Goal: Task Accomplishment & Management: Manage account settings

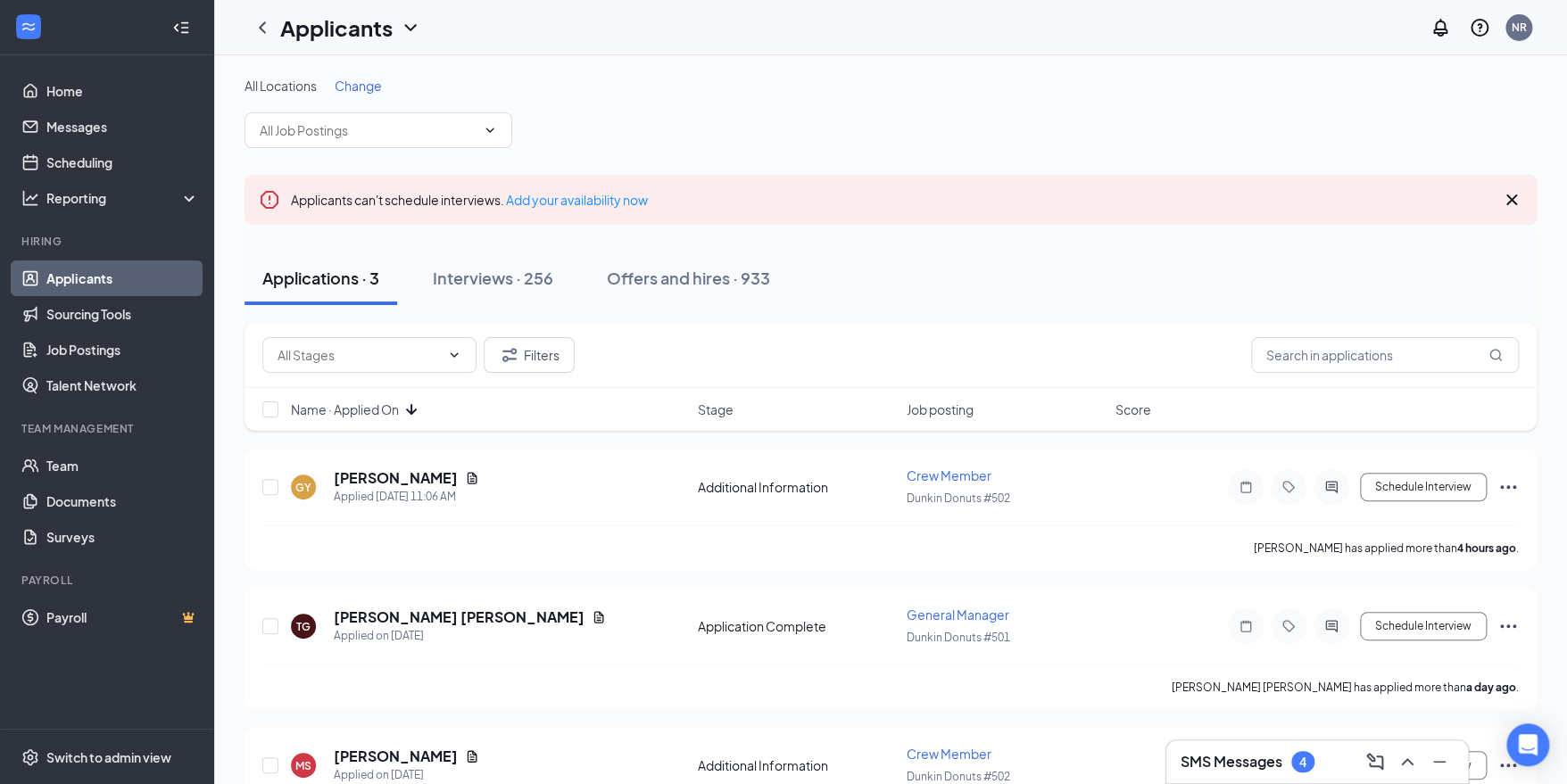
click at [1245, 762] on h3 "SMS Messages" at bounding box center [1231, 761] width 102 height 19
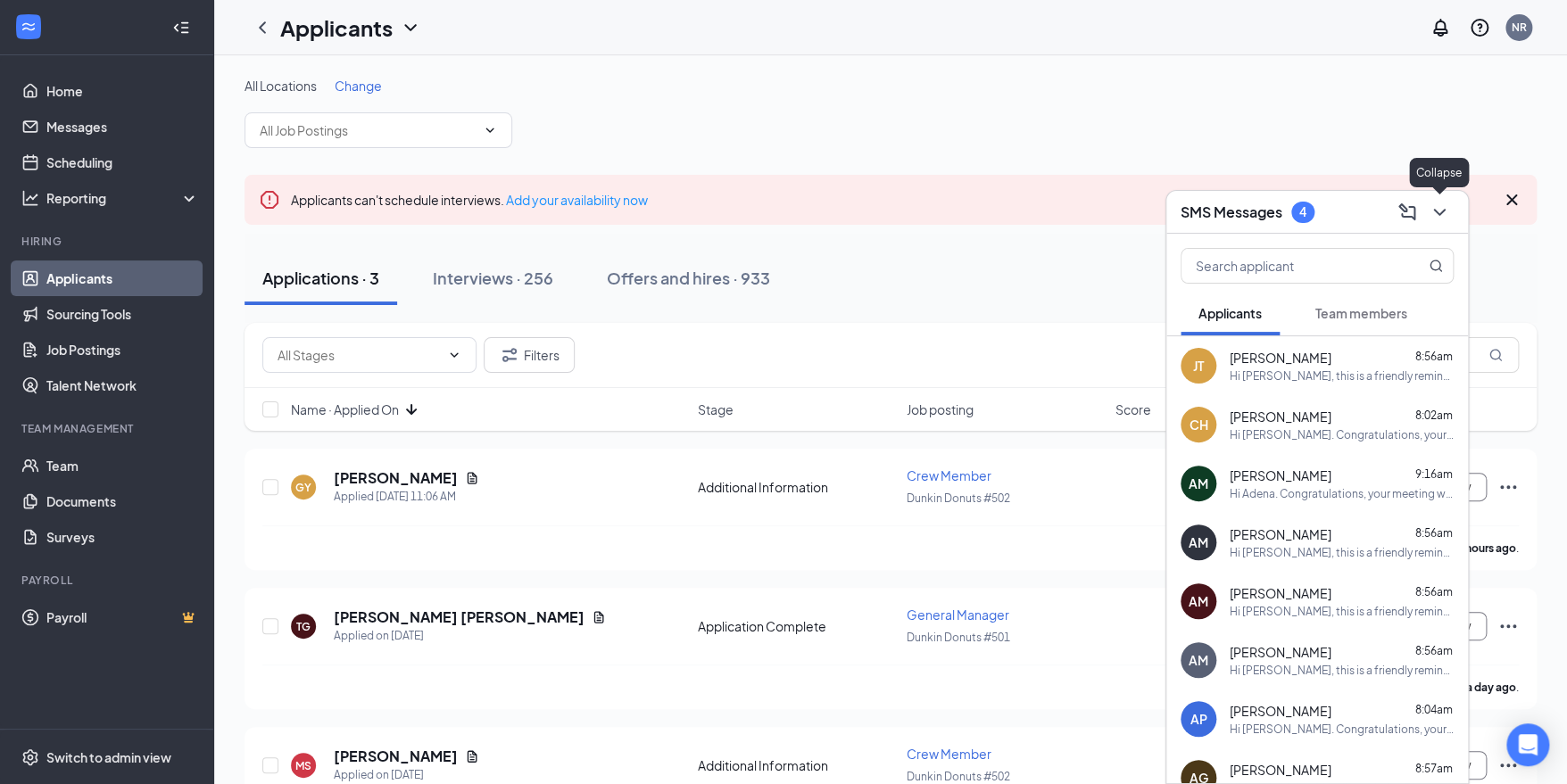
click at [1433, 215] on icon "ChevronDown" at bounding box center [1438, 212] width 21 height 21
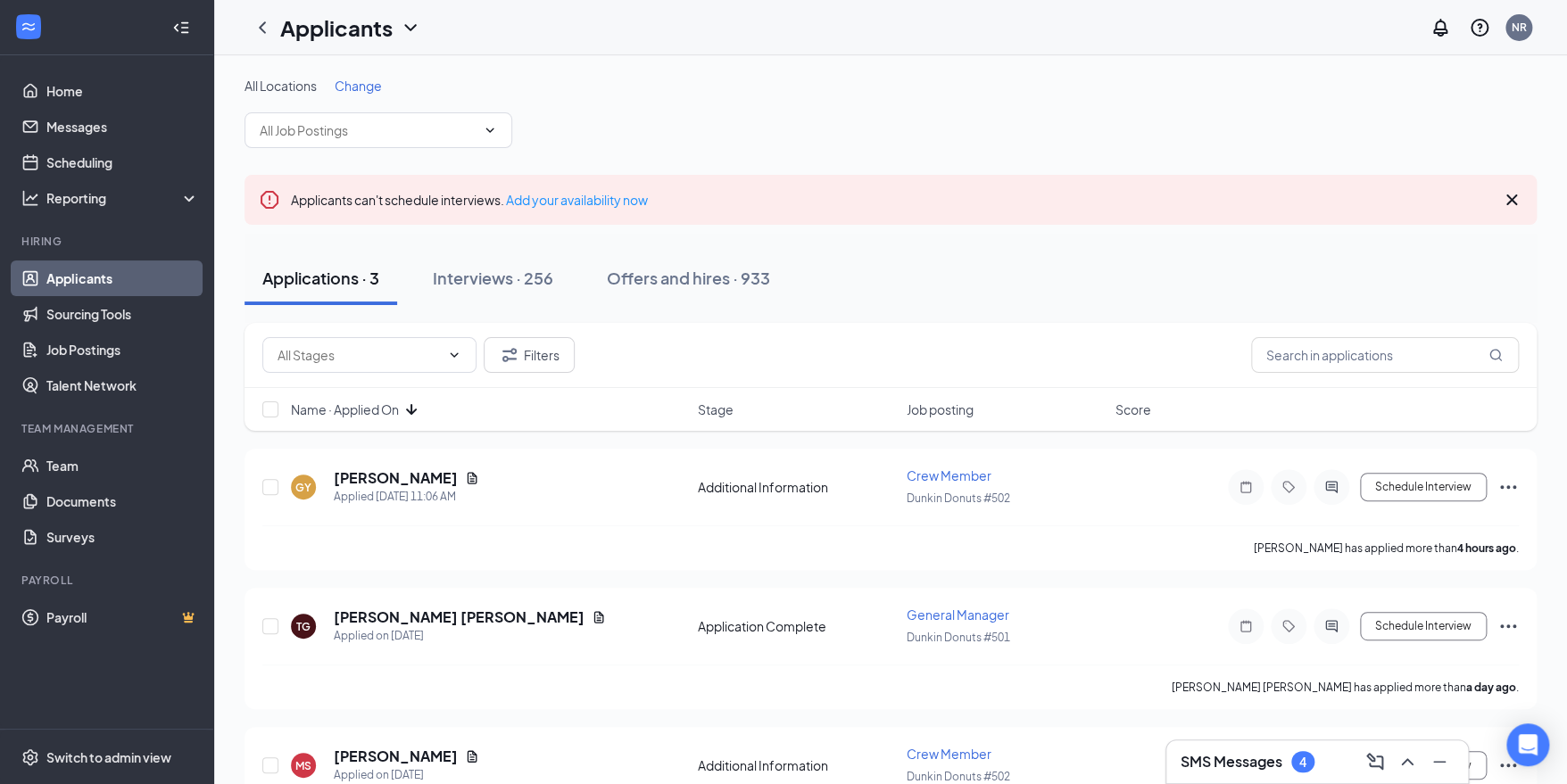
click at [1254, 771] on div "SMS Messages 4" at bounding box center [1317, 762] width 273 height 29
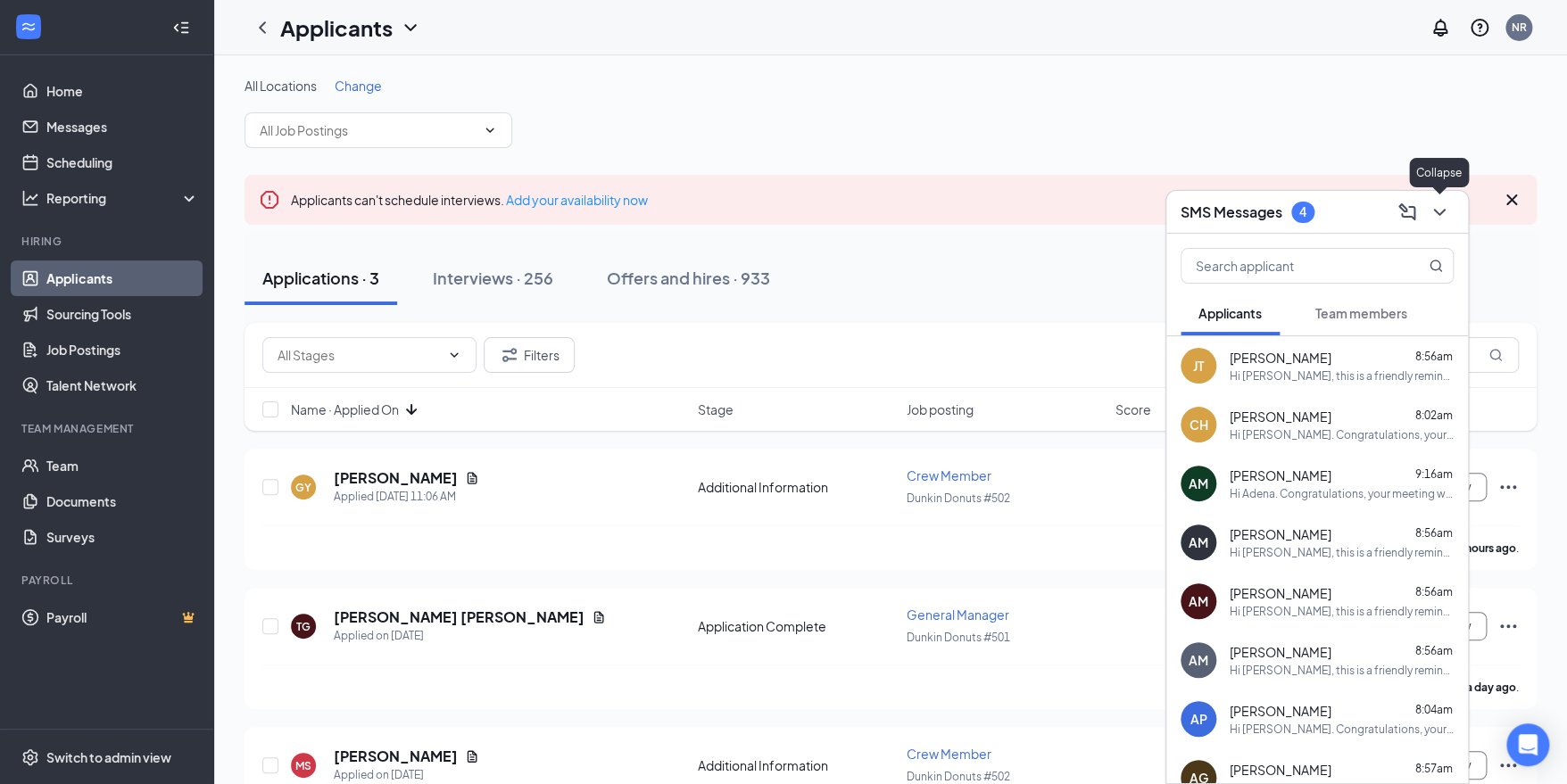
click at [1446, 218] on button at bounding box center [1439, 213] width 29 height 29
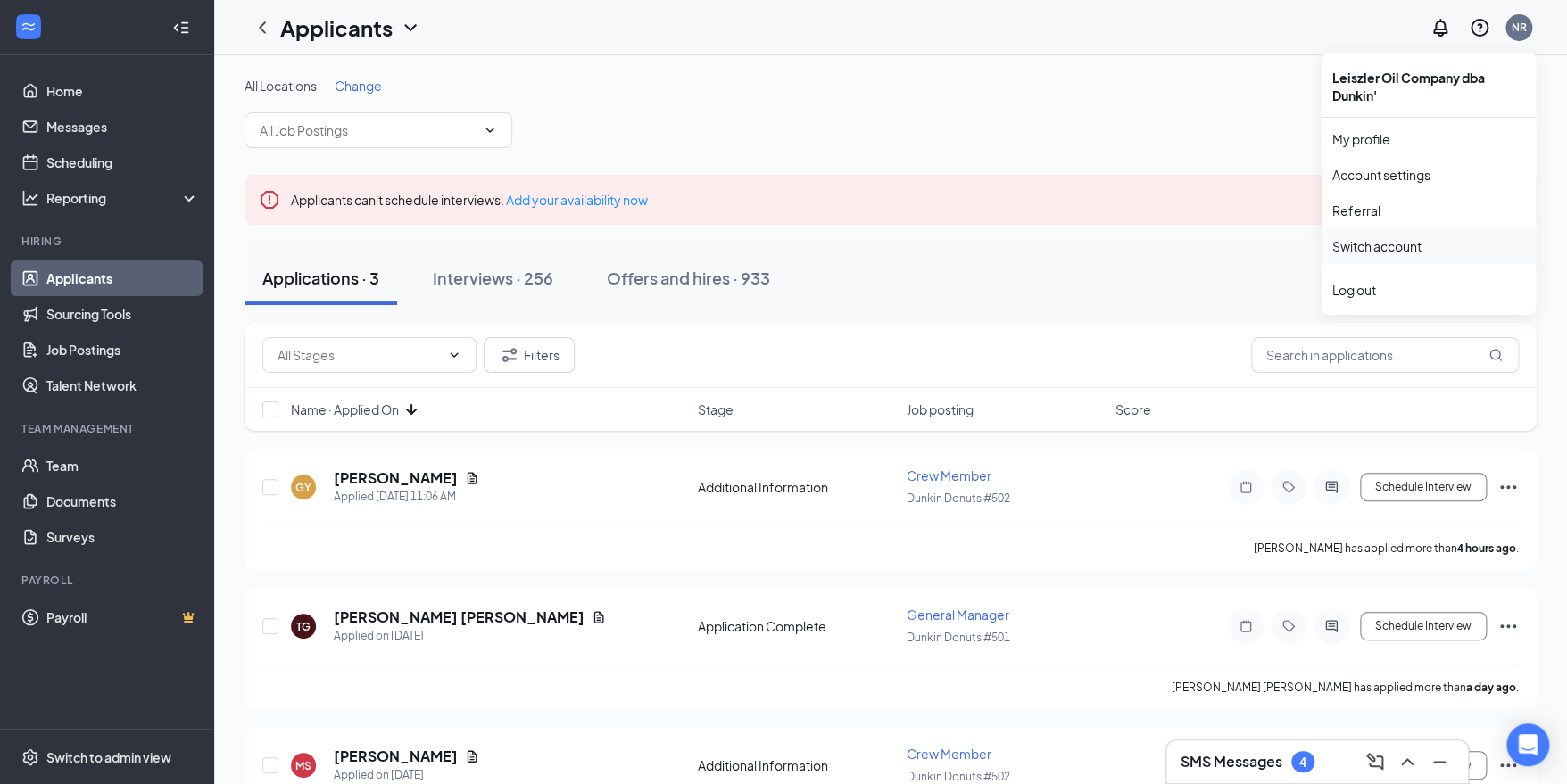
click at [1395, 253] on link "Switch account" at bounding box center [1376, 245] width 89 height 16
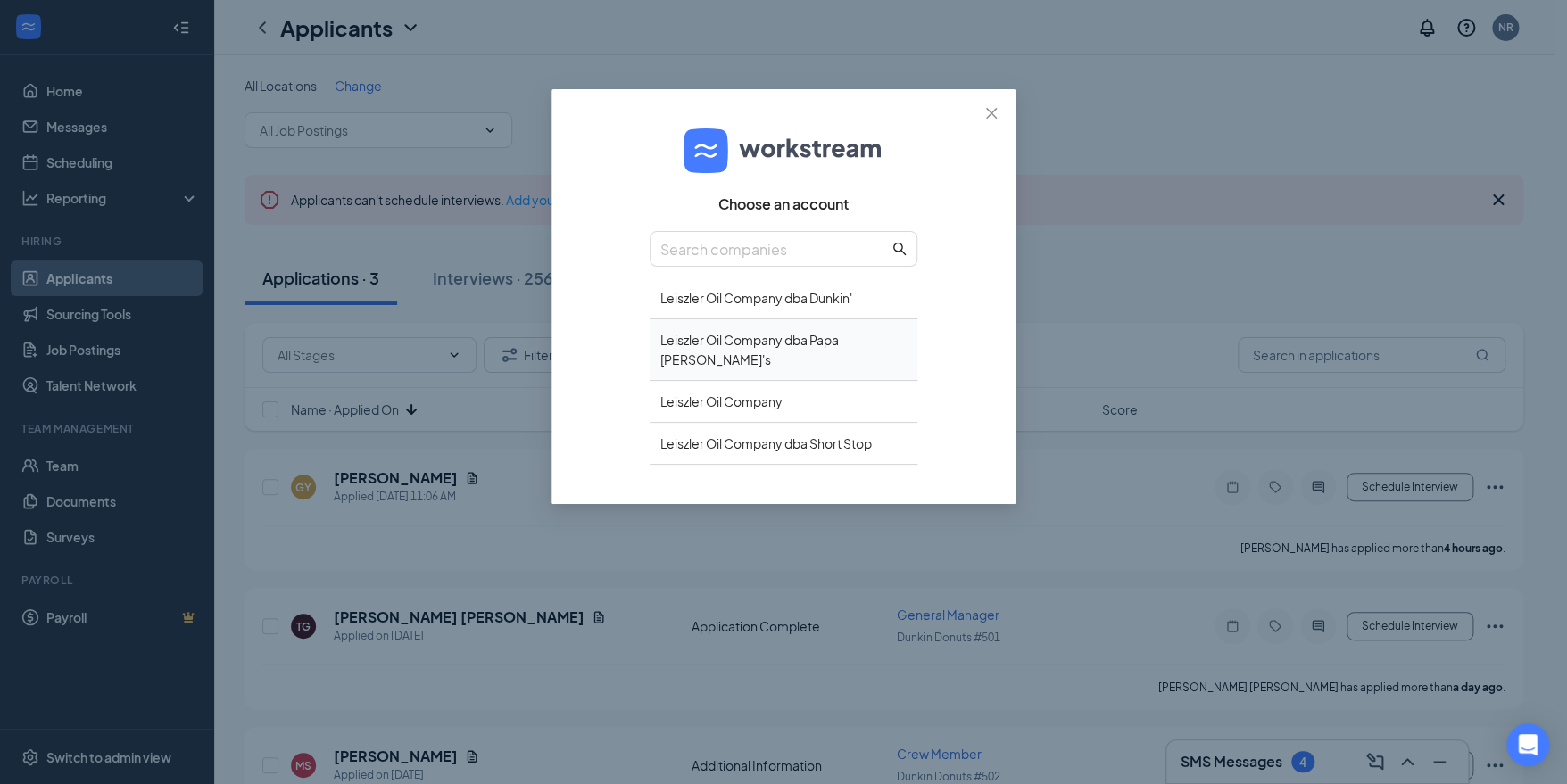
click at [835, 329] on div "Leiszler Oil Company dba Papa John's" at bounding box center [783, 350] width 268 height 61
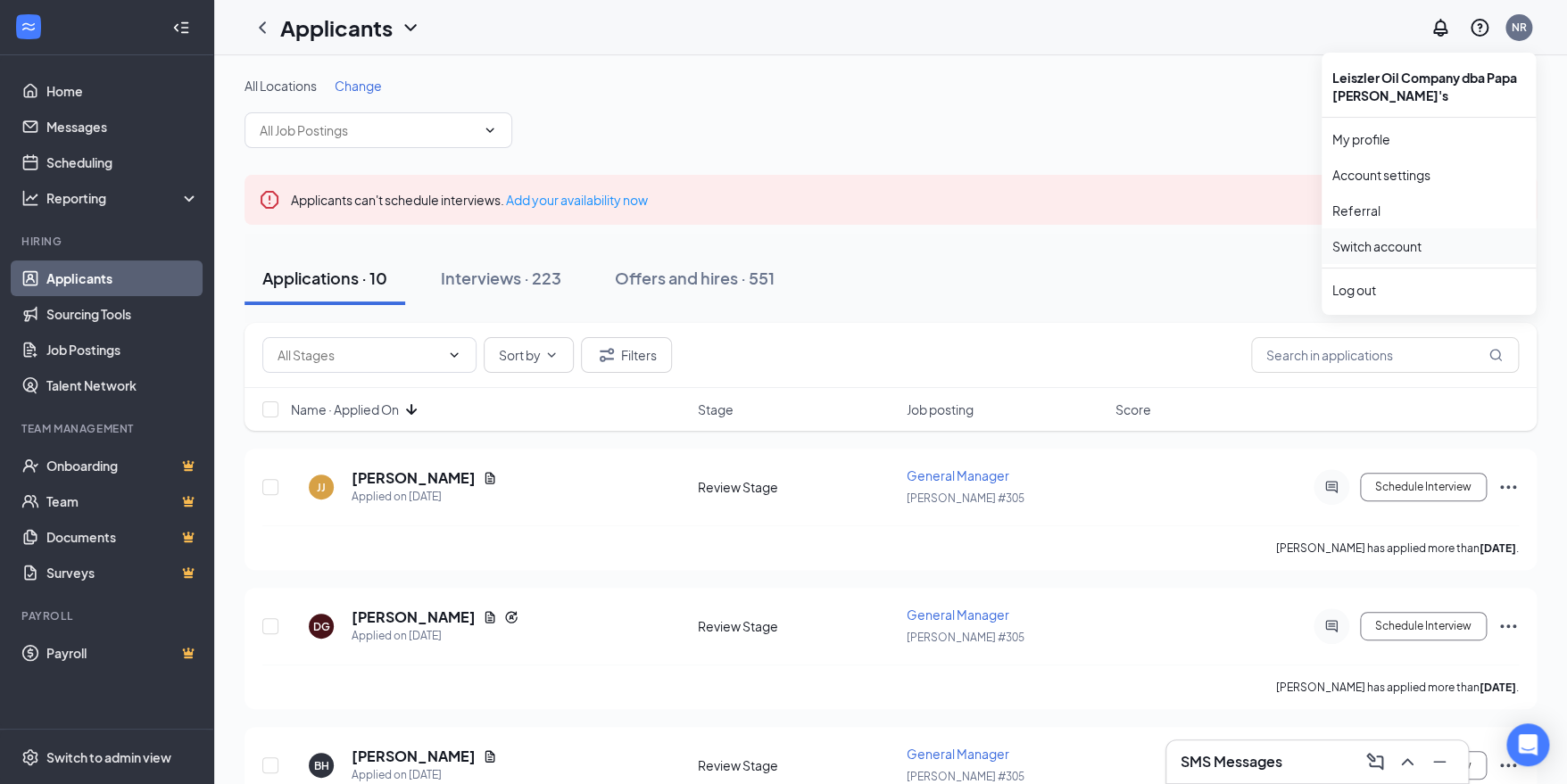
click at [1411, 252] on link "Switch account" at bounding box center [1376, 245] width 89 height 16
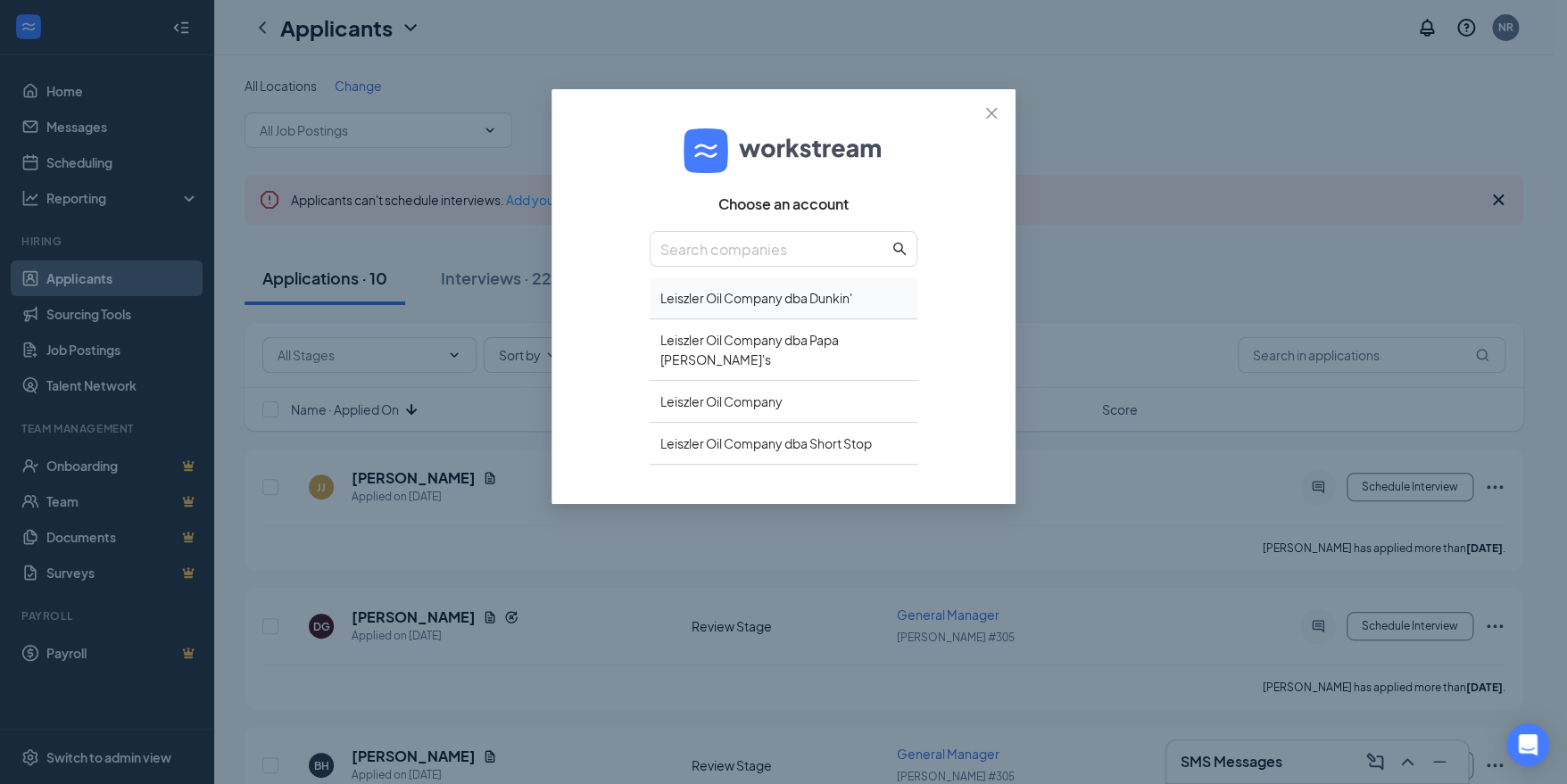
click at [828, 312] on div "Leiszler Oil Company dba Dunkin'" at bounding box center [783, 298] width 268 height 42
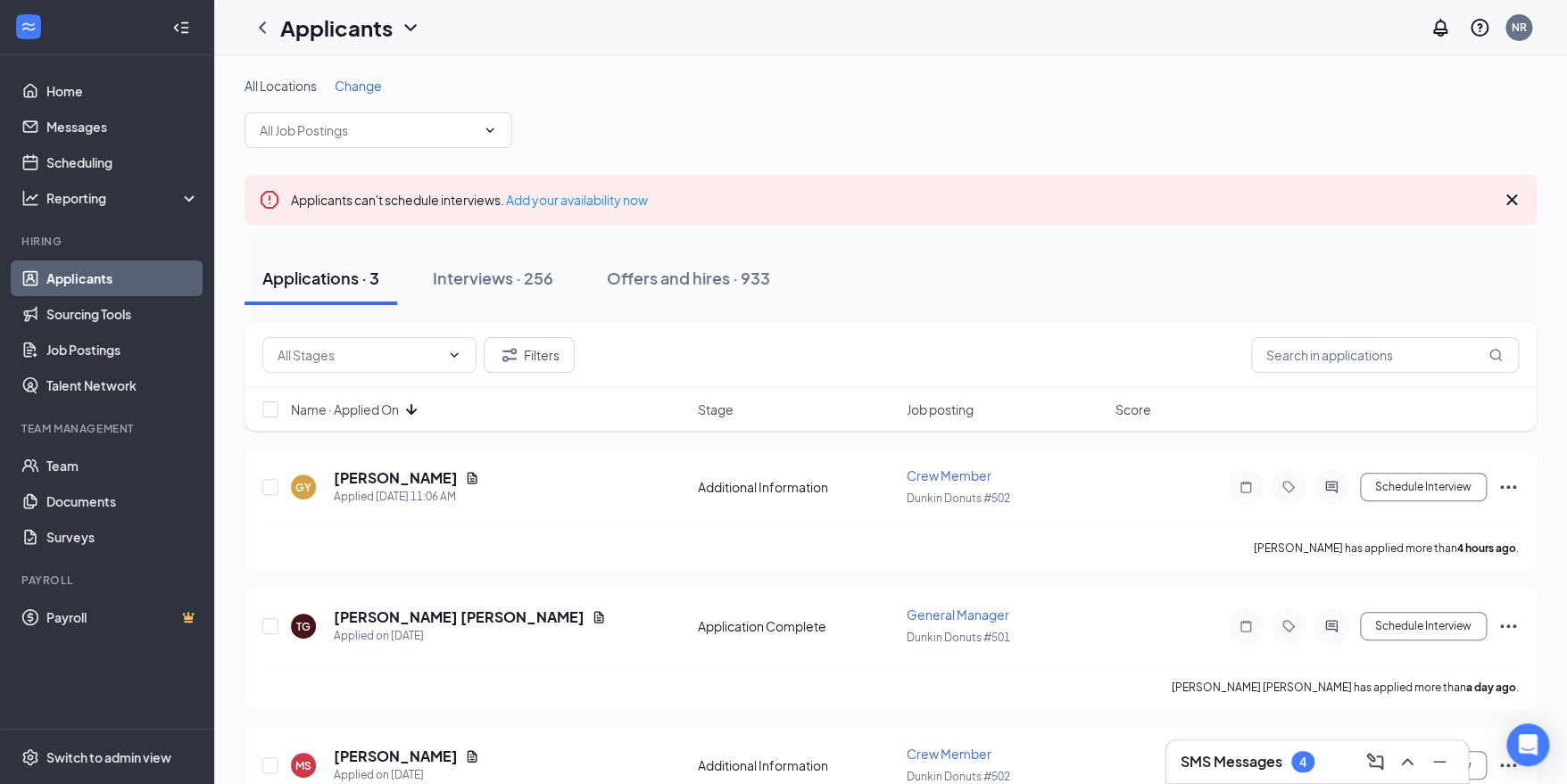
click at [1317, 770] on div "SMS Messages 4" at bounding box center [1317, 762] width 273 height 29
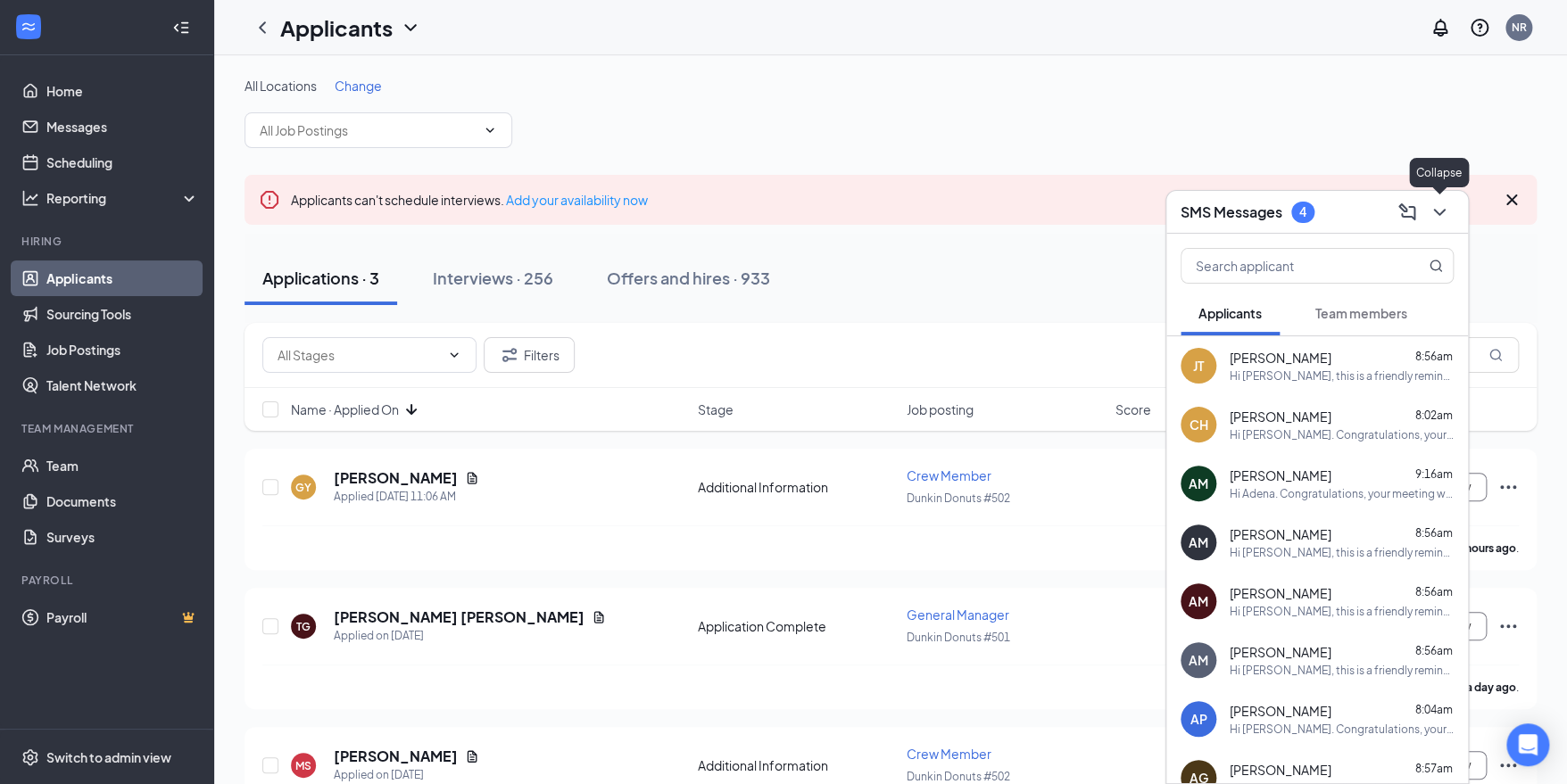
click at [1430, 216] on icon "ChevronDown" at bounding box center [1438, 212] width 21 height 21
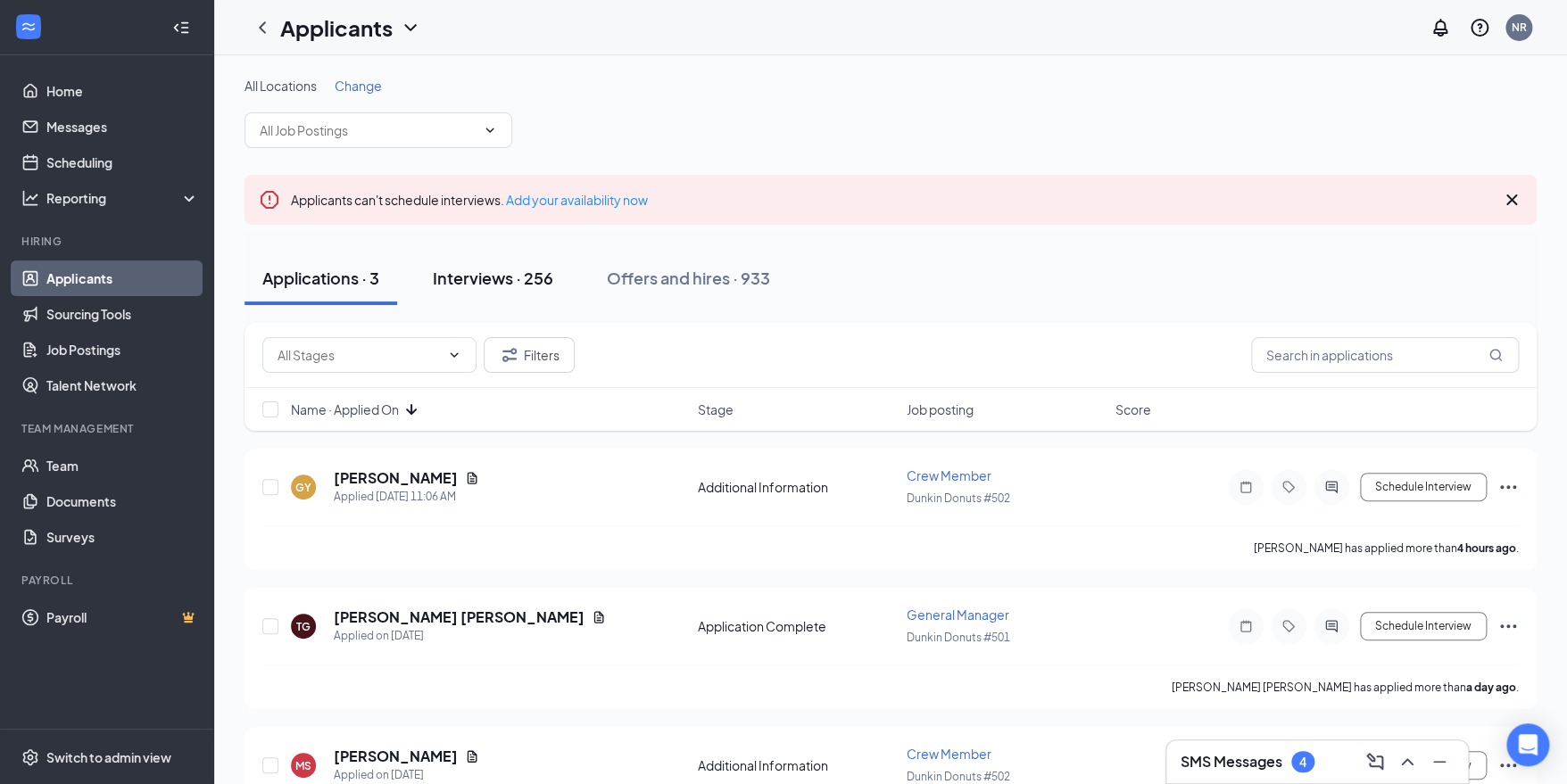
click at [497, 268] on div "Interviews · 256" at bounding box center [493, 277] width 121 height 22
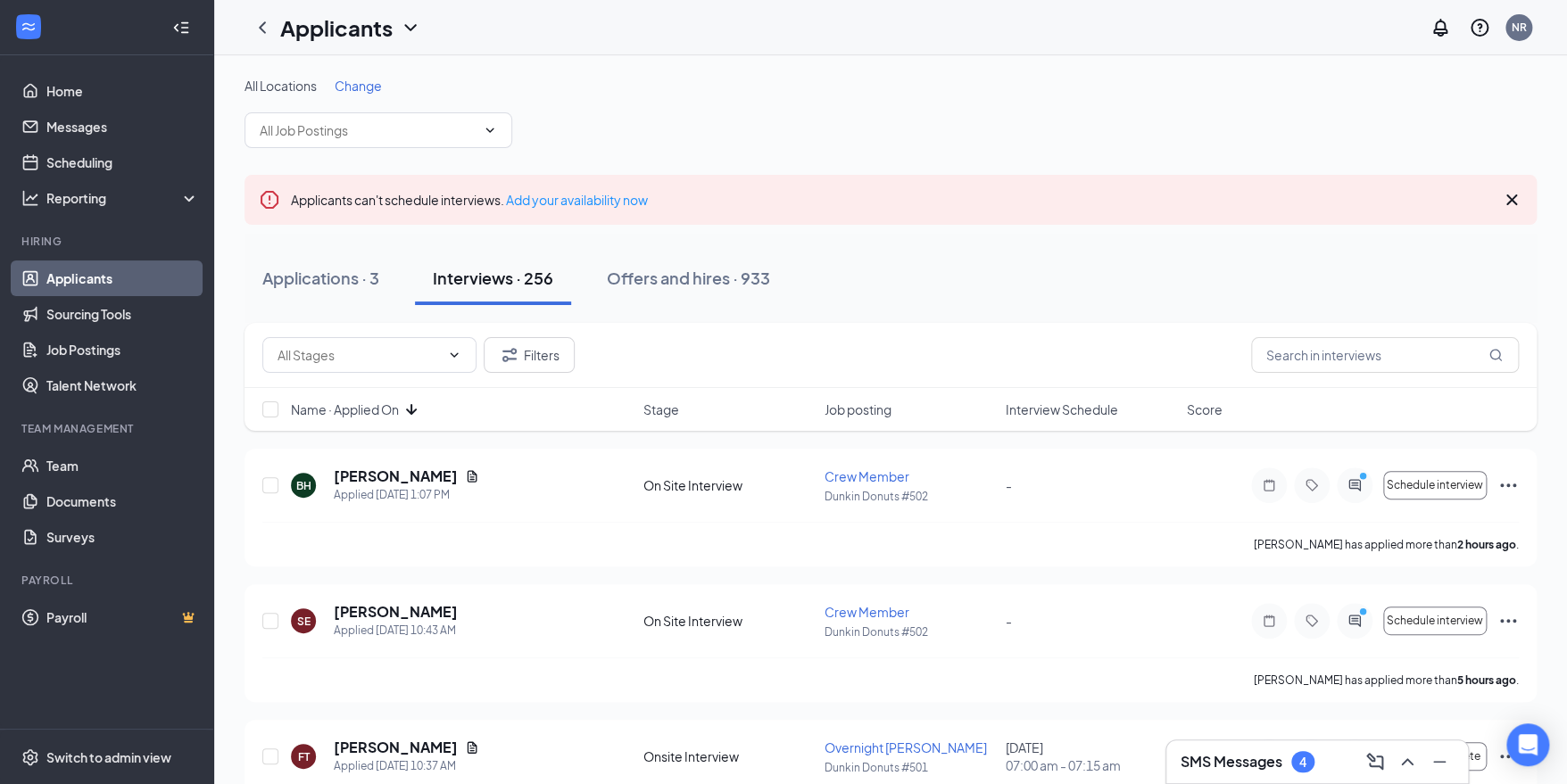
click at [1301, 749] on div "SMS Messages 4" at bounding box center [1317, 762] width 273 height 29
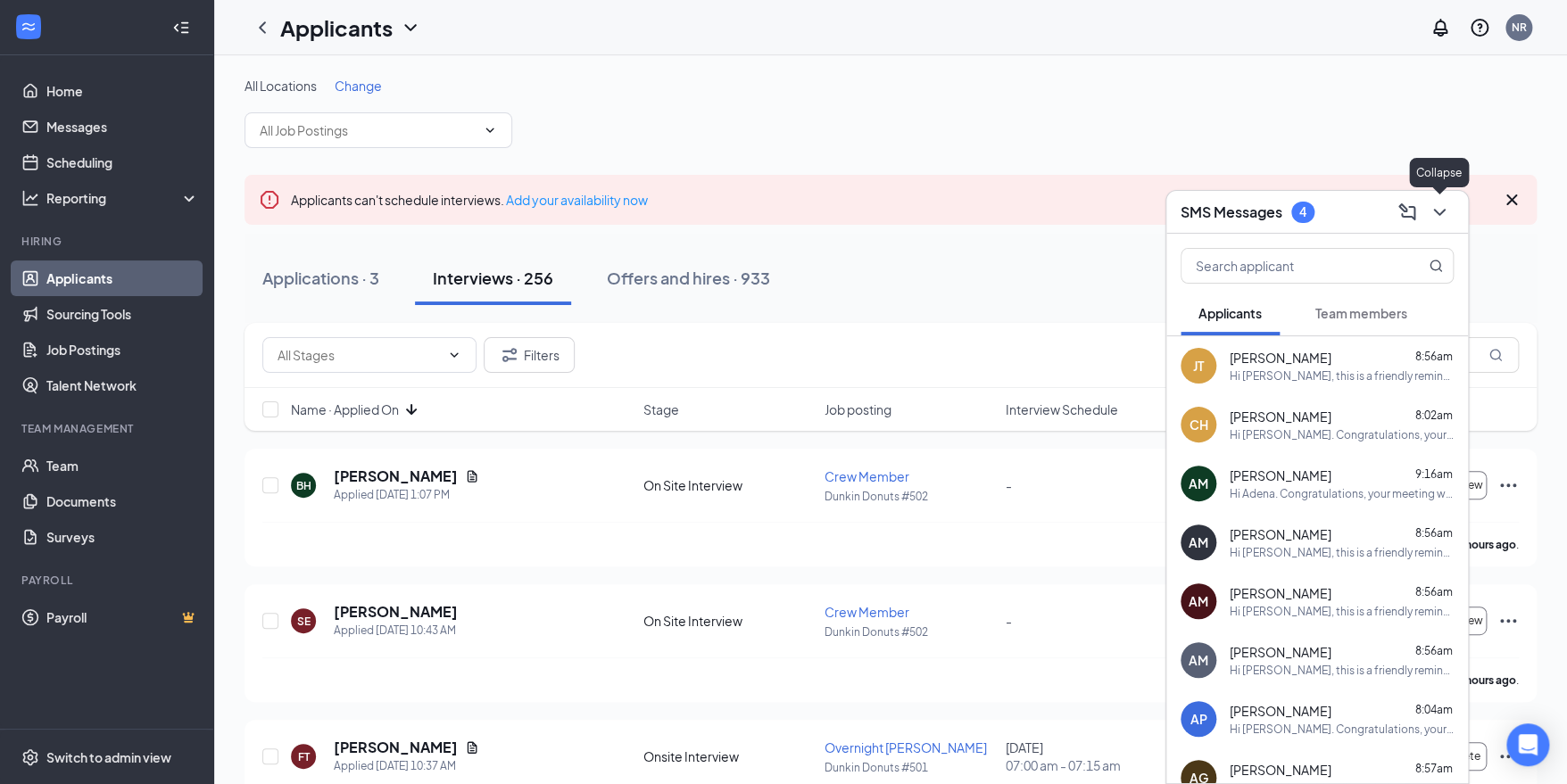
click at [1433, 214] on icon "ChevronDown" at bounding box center [1438, 212] width 21 height 21
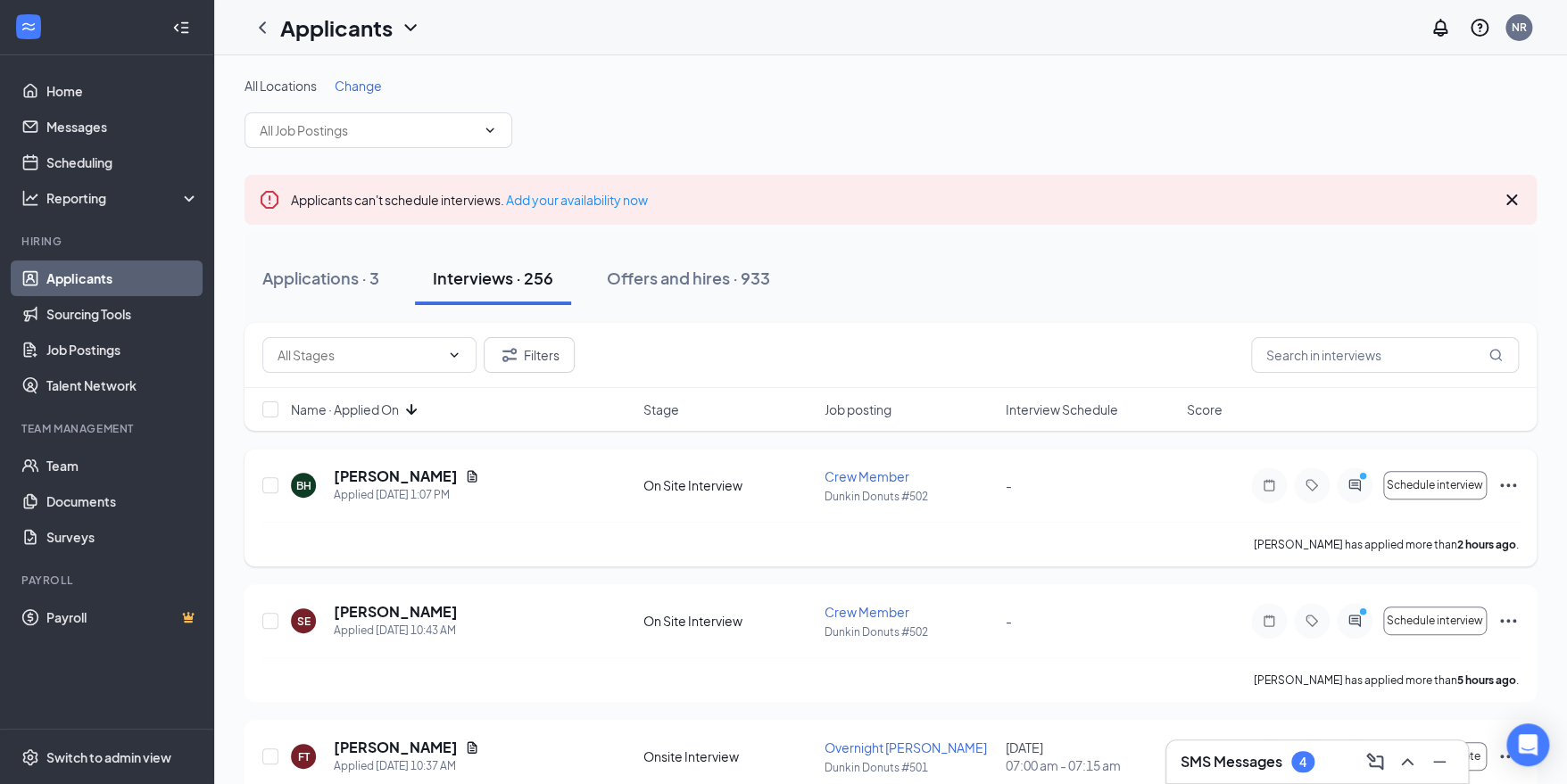
click at [1352, 481] on icon "ActiveChat" at bounding box center [1354, 485] width 12 height 12
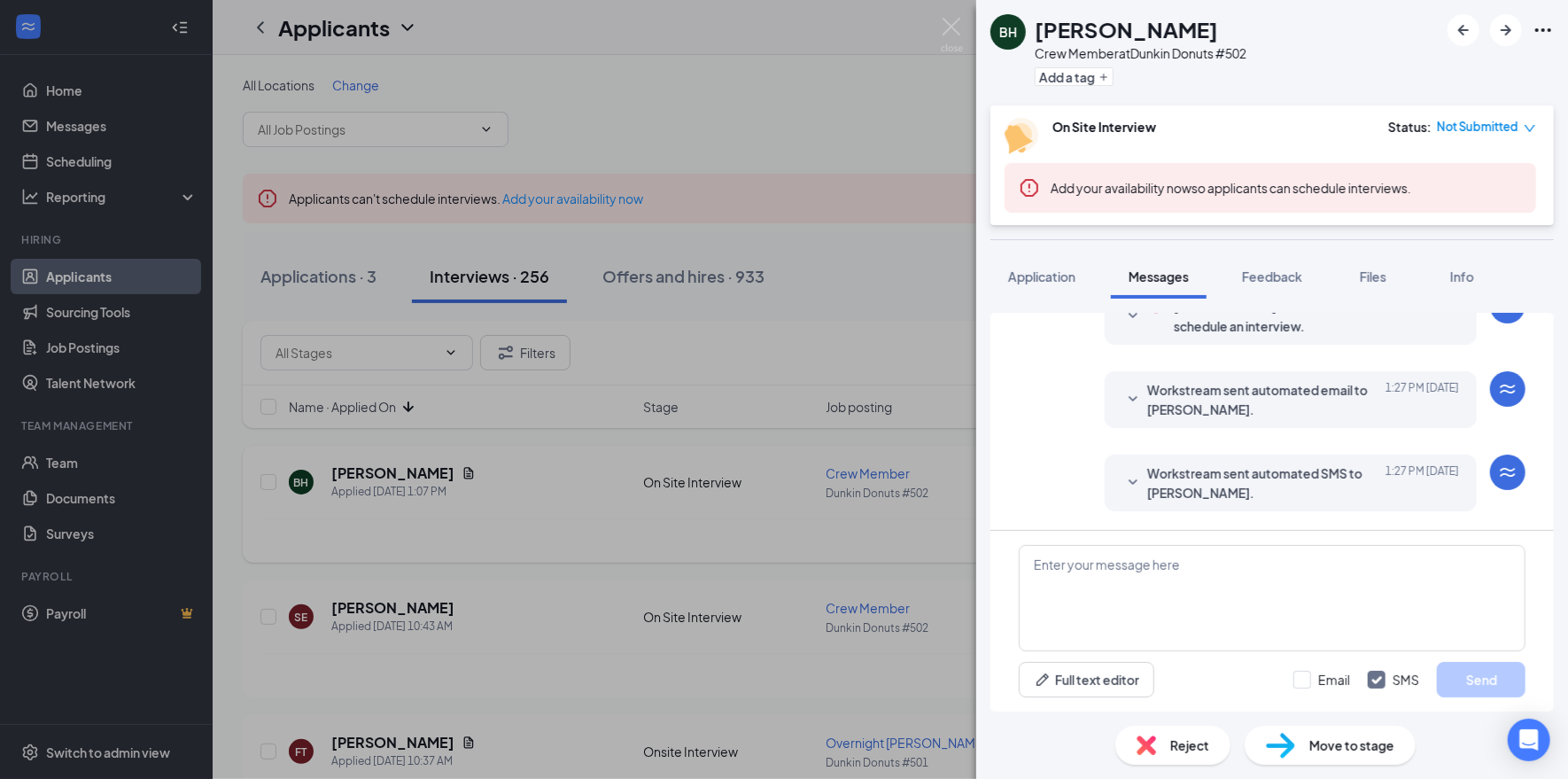
scroll to position [449, 0]
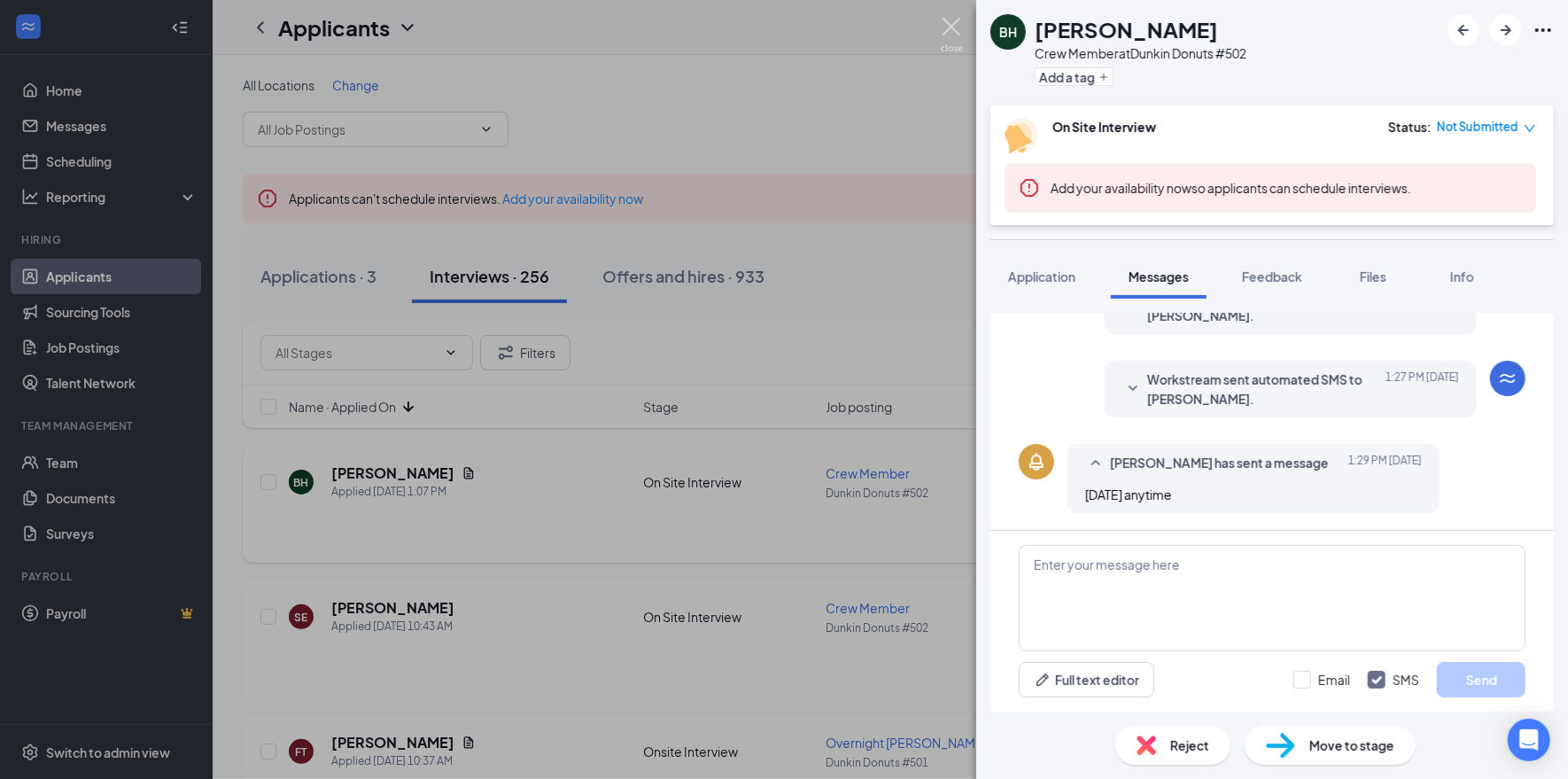
click at [953, 19] on img at bounding box center [951, 35] width 22 height 34
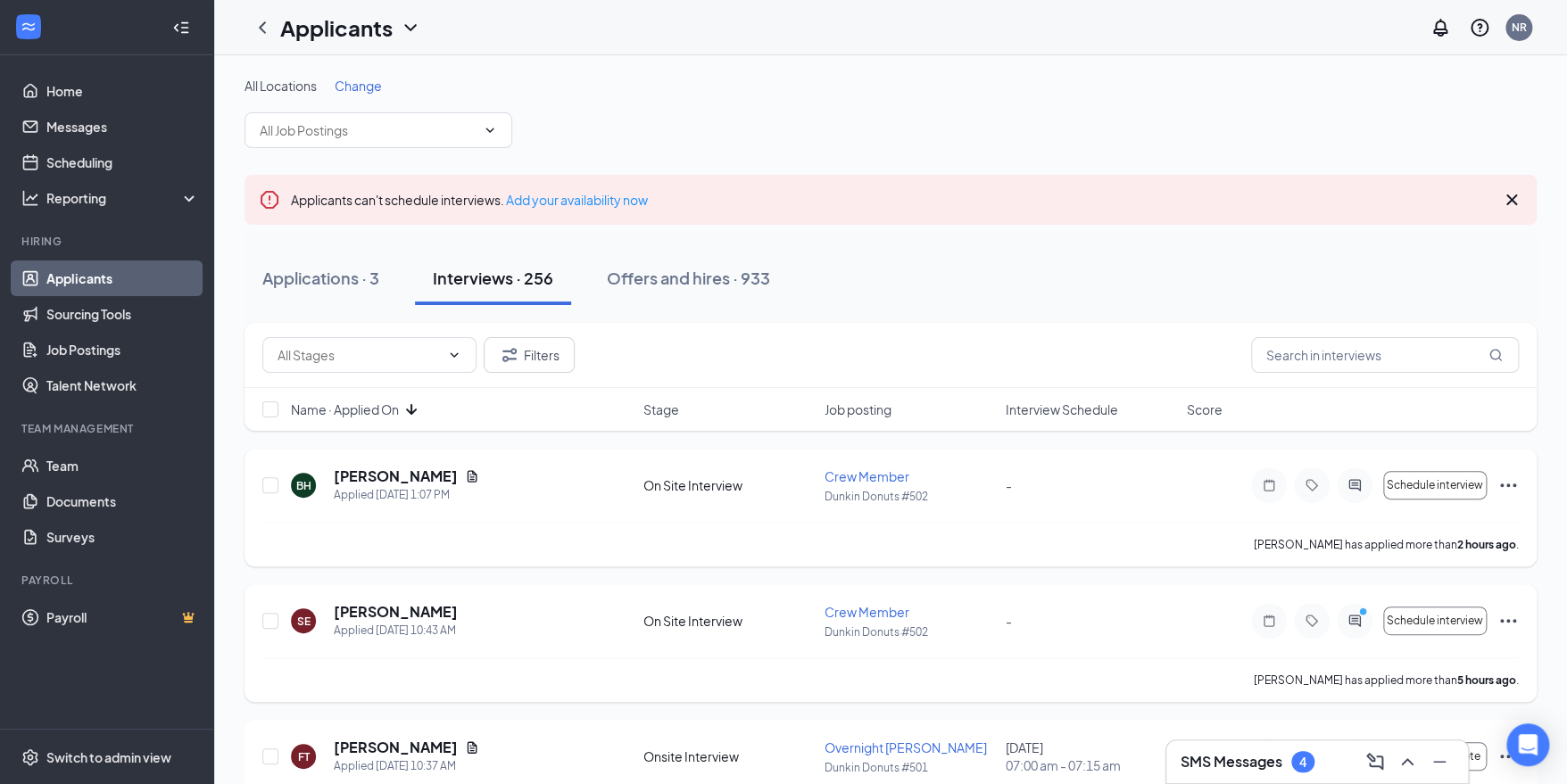
click at [1361, 631] on div at bounding box center [1354, 620] width 35 height 35
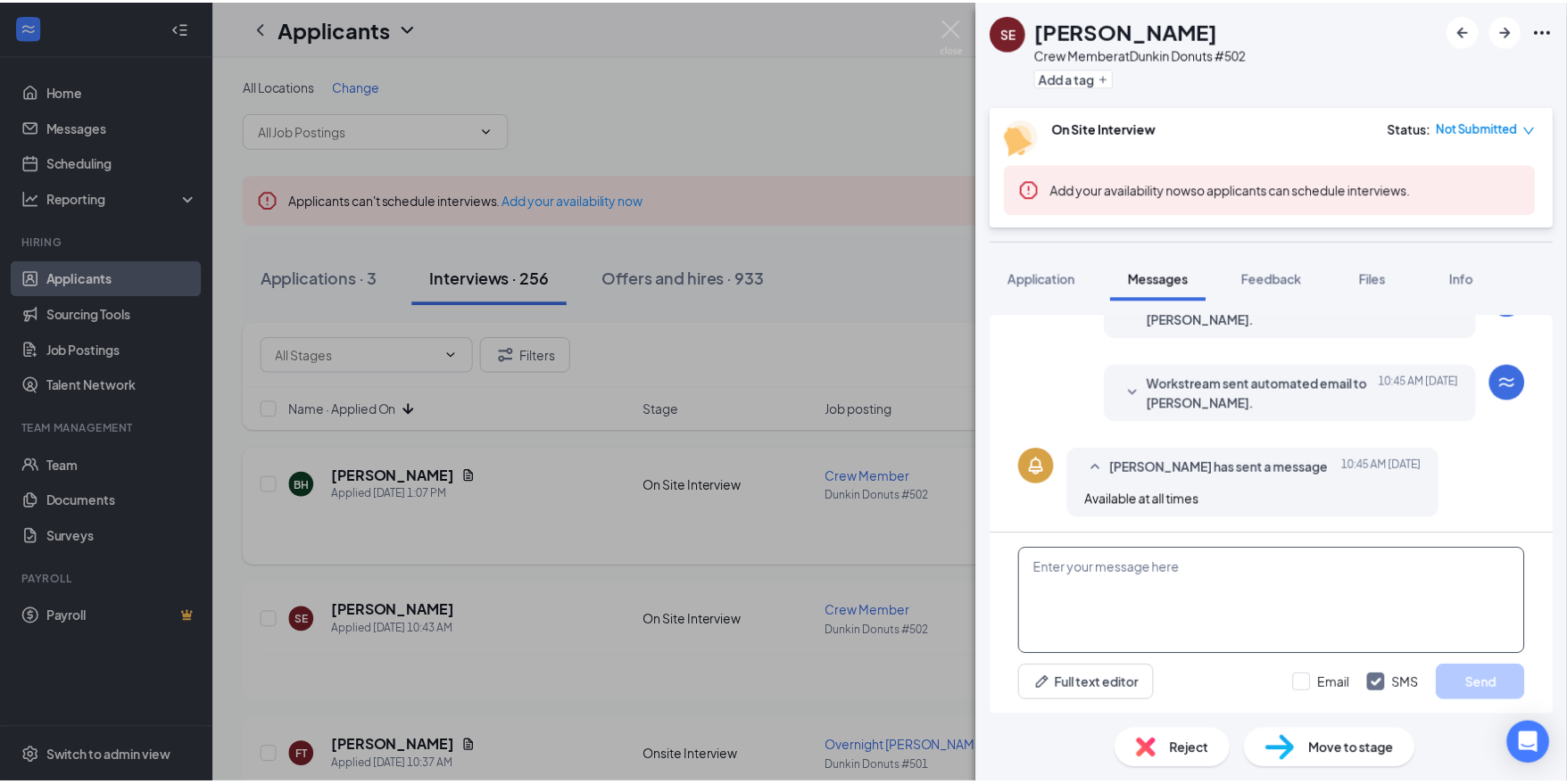
scroll to position [315, 0]
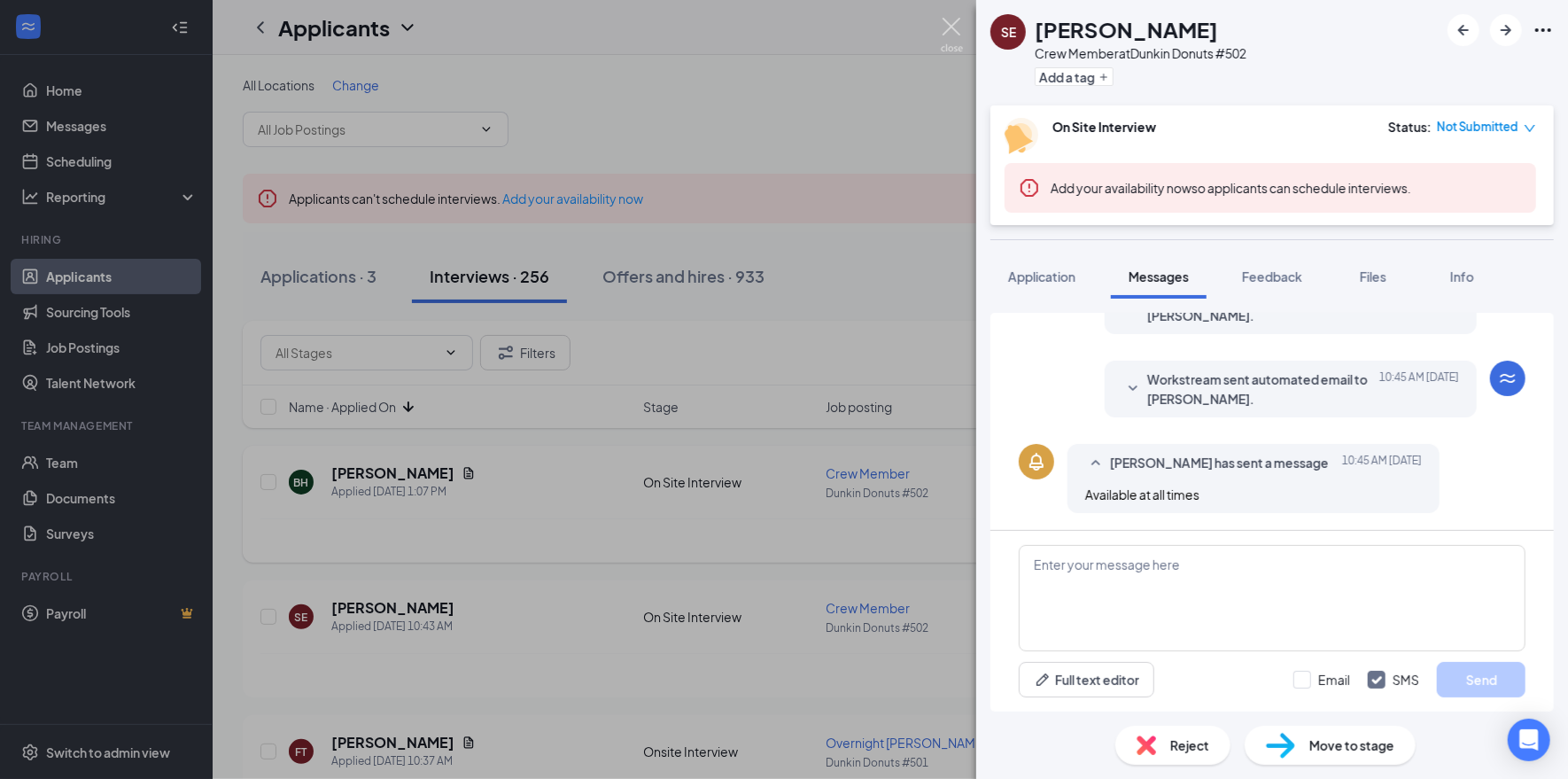
click at [961, 28] on img at bounding box center [951, 35] width 22 height 34
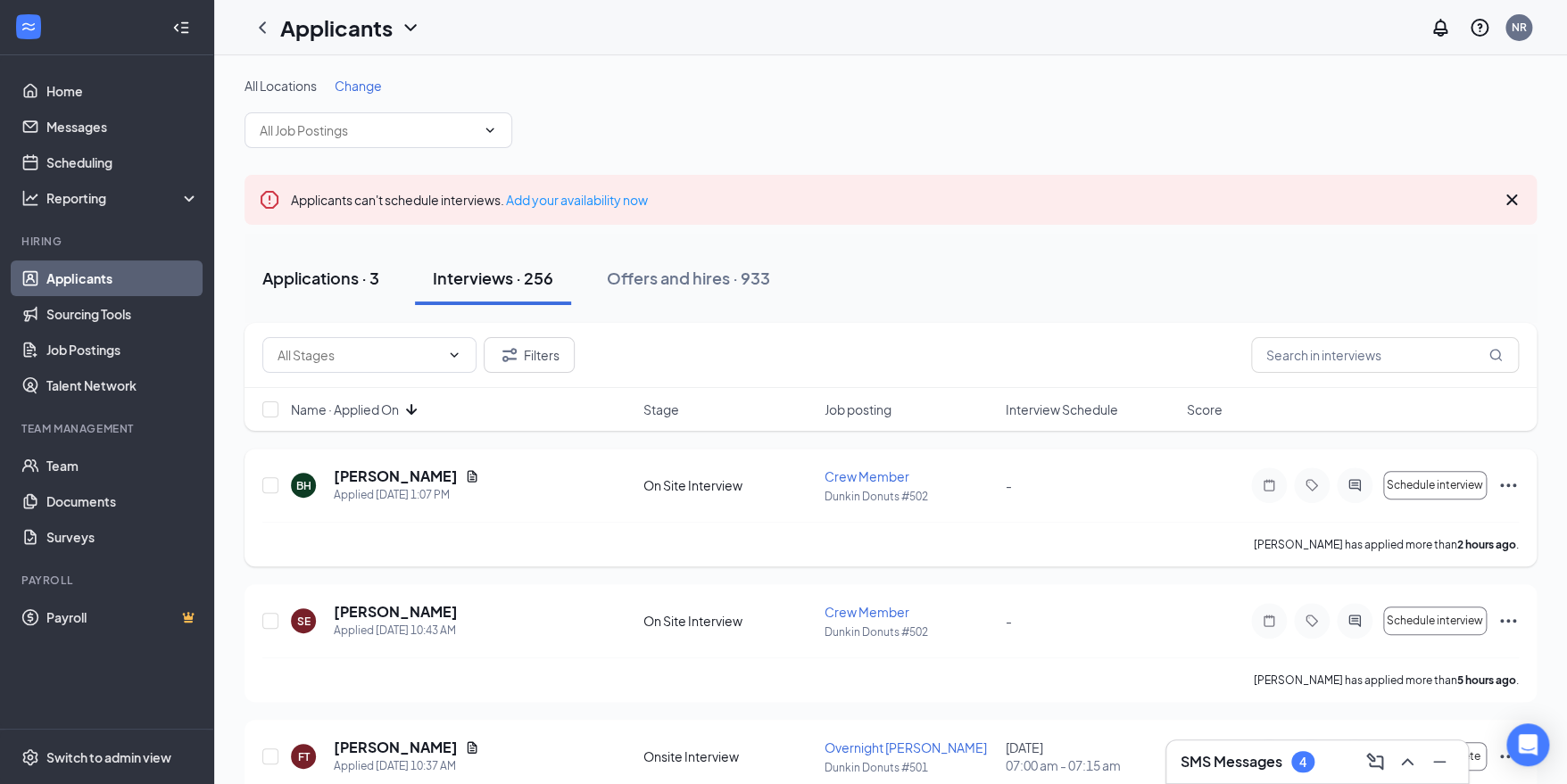
click at [344, 273] on div "Applications · 3" at bounding box center [321, 277] width 117 height 22
